Goal: Task Accomplishment & Management: Use online tool/utility

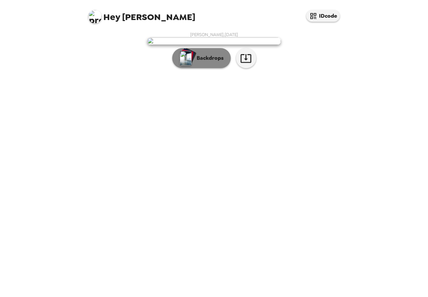
click at [219, 62] on p "Backdrops" at bounding box center [208, 58] width 30 height 8
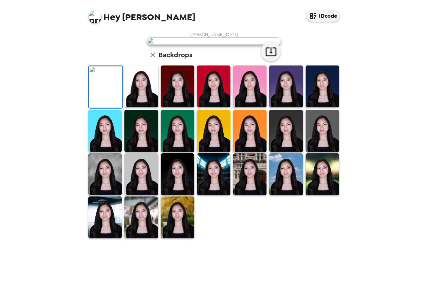
scroll to position [108, 0]
click at [89, 195] on img at bounding box center [104, 174] width 33 height 42
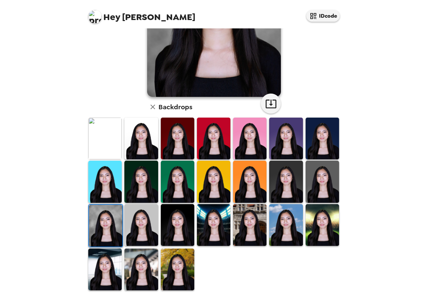
click at [97, 214] on img at bounding box center [105, 226] width 33 height 42
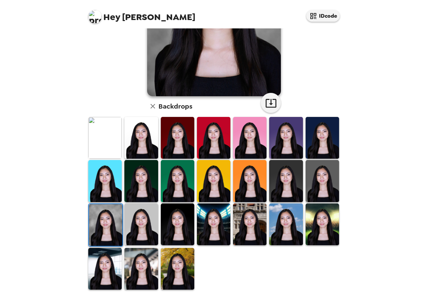
click at [302, 77] on div "Evon Mallari , 02-13-2025 Backdrops" at bounding box center [214, 106] width 254 height 367
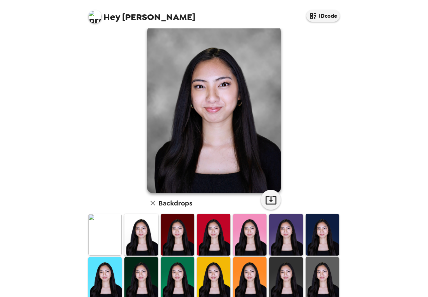
scroll to position [8, 0]
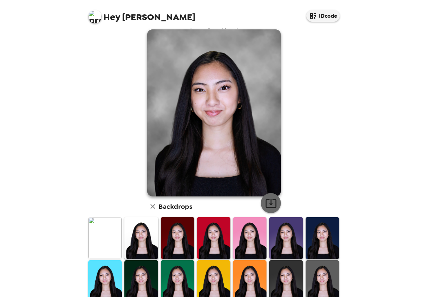
click at [268, 204] on icon "button" at bounding box center [270, 203] width 11 height 9
